Goal: Entertainment & Leisure: Browse casually

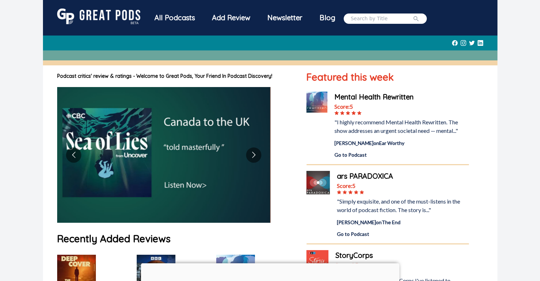
click at [163, 20] on div "All Podcasts" at bounding box center [175, 18] width 58 height 18
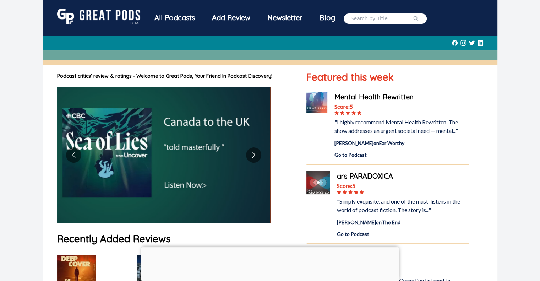
click at [275, 247] on div at bounding box center [270, 247] width 258 height 0
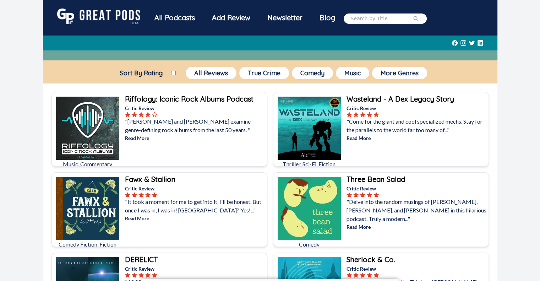
click at [138, 17] on img at bounding box center [98, 17] width 83 height 16
